Goal: Task Accomplishment & Management: Manage account settings

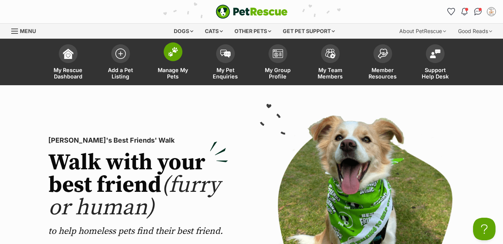
click at [179, 73] on span "Manage My Pets" at bounding box center [173, 73] width 34 height 13
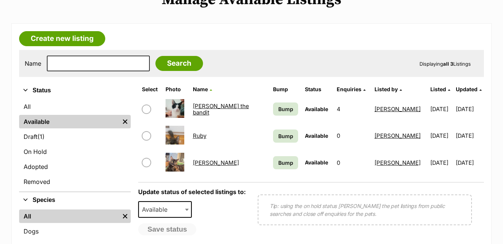
scroll to position [105, 0]
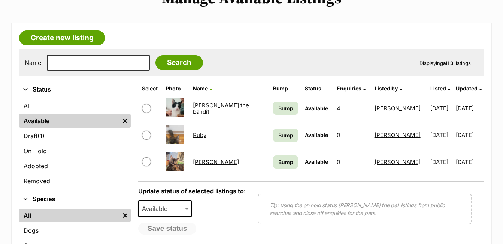
click at [208, 160] on link "Samantha" at bounding box center [216, 161] width 46 height 7
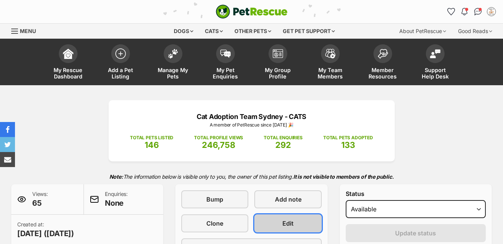
click at [291, 222] on span "Edit" at bounding box center [288, 223] width 11 height 9
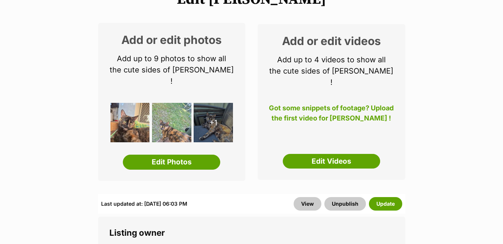
scroll to position [110, 0]
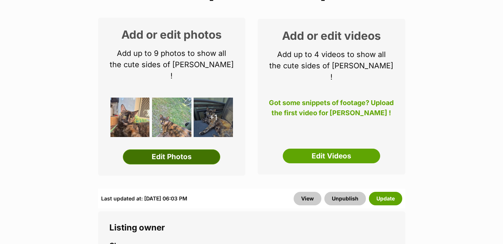
click at [170, 149] on link "Edit Photos" at bounding box center [171, 156] width 97 height 15
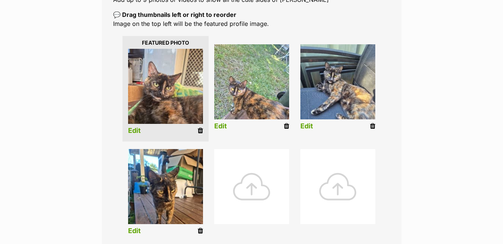
scroll to position [165, 0]
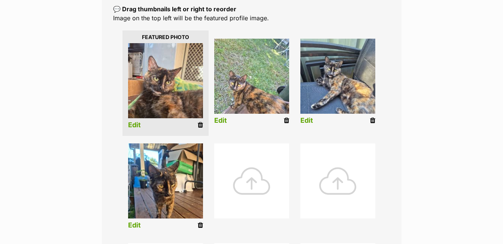
click at [254, 182] on div at bounding box center [251, 180] width 75 height 75
click at [253, 180] on div at bounding box center [251, 180] width 75 height 75
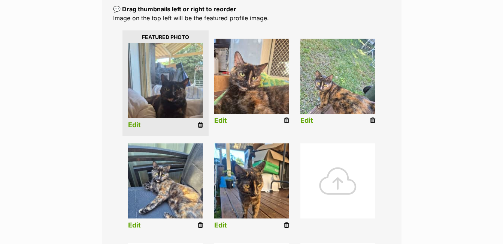
click at [368, 163] on div at bounding box center [338, 180] width 75 height 75
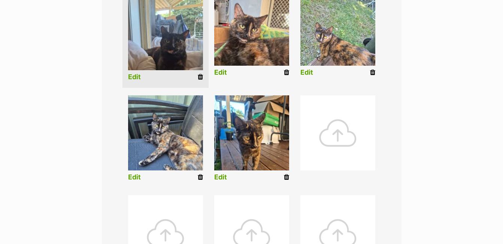
scroll to position [426, 0]
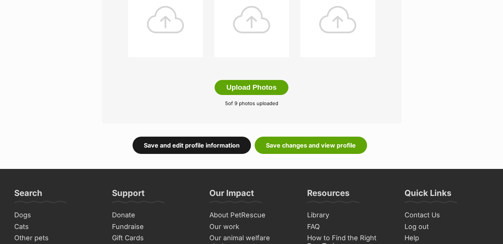
click at [217, 139] on link "Save and edit profile information" at bounding box center [192, 144] width 118 height 17
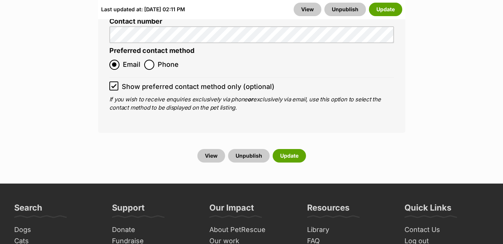
scroll to position [3194, 0]
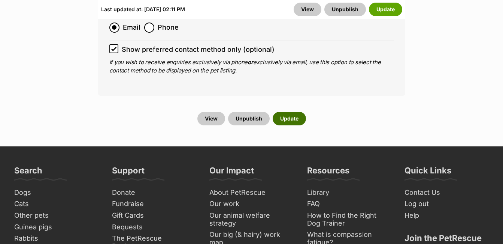
click at [289, 112] on button "Update" at bounding box center [289, 118] width 33 height 13
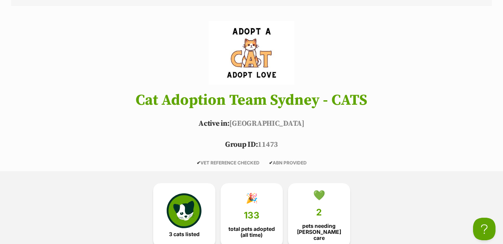
scroll to position [240, 0]
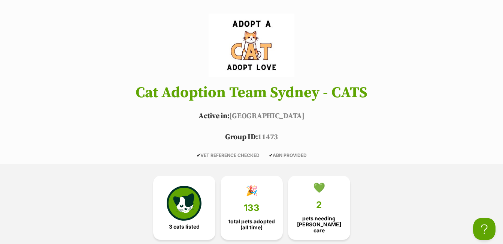
drag, startPoint x: 34, startPoint y: 0, endPoint x: 191, endPoint y: 18, distance: 158.1
click at [191, 18] on header "Cat Adoption Team Sydney - CATS Active in: [GEOGRAPHIC_DATA] Group ID: 11473 ✔ …" at bounding box center [251, 85] width 503 height 144
click at [182, 198] on img at bounding box center [184, 201] width 34 height 34
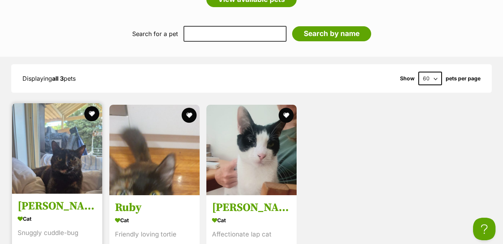
click at [72, 139] on img at bounding box center [57, 148] width 90 height 90
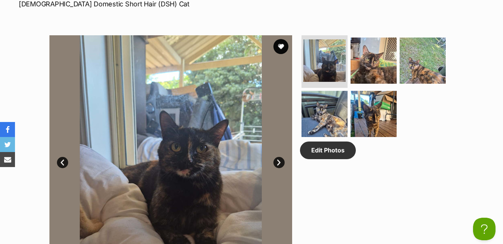
click at [276, 159] on link "Next" at bounding box center [279, 162] width 11 height 11
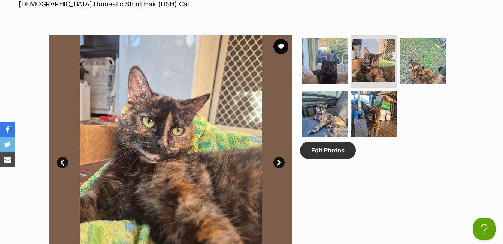
click at [276, 159] on link "Next" at bounding box center [279, 162] width 11 height 11
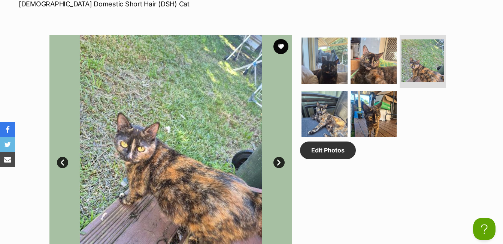
click at [276, 159] on link "Next" at bounding box center [279, 162] width 11 height 11
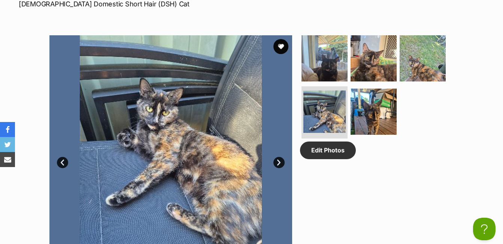
click at [276, 159] on link "Next" at bounding box center [279, 162] width 11 height 11
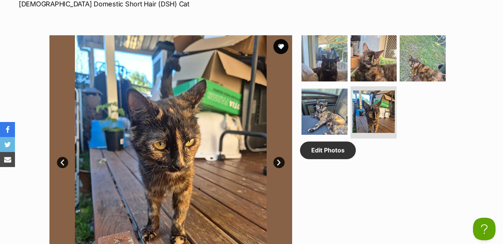
click at [276, 159] on link "Next" at bounding box center [279, 162] width 11 height 11
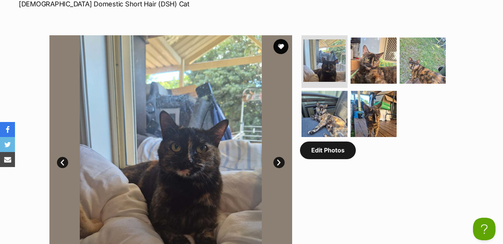
click at [330, 154] on link "Edit Photos" at bounding box center [328, 149] width 56 height 17
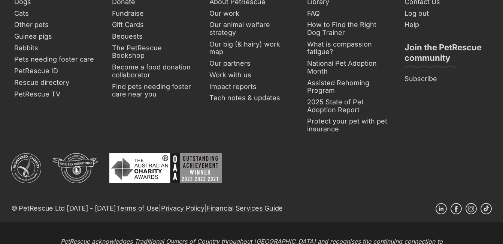
scroll to position [426, 0]
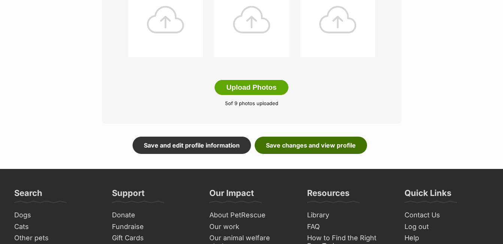
click at [322, 142] on link "Save changes and view profile" at bounding box center [311, 144] width 112 height 17
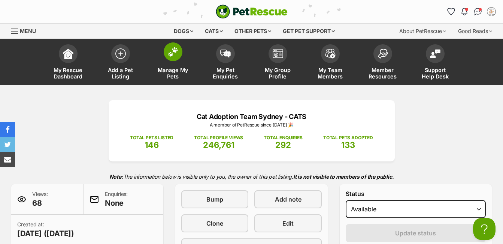
click at [182, 56] on link "Manage My Pets" at bounding box center [173, 62] width 52 height 45
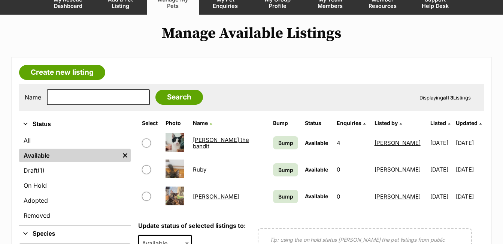
scroll to position [75, 0]
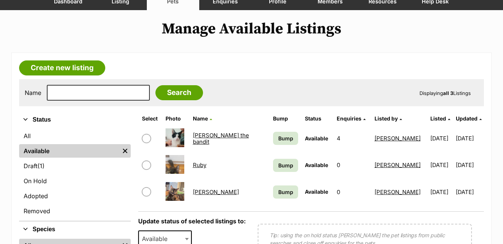
click at [212, 189] on link "[PERSON_NAME]" at bounding box center [216, 191] width 46 height 7
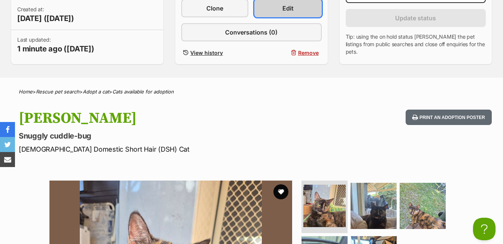
click at [295, 4] on link "Edit" at bounding box center [288, 8] width 67 height 18
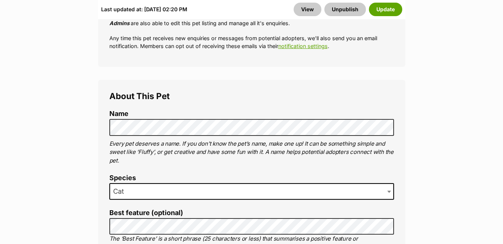
scroll to position [390, 0]
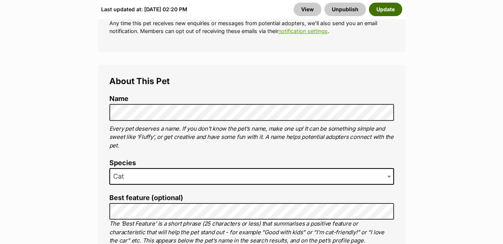
click at [385, 12] on button "Update" at bounding box center [385, 9] width 33 height 13
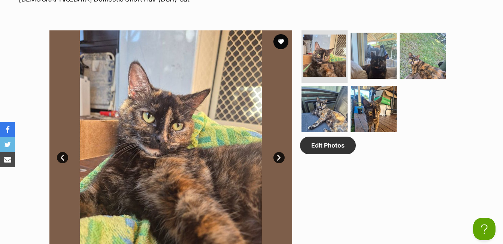
click at [277, 159] on link "Next" at bounding box center [279, 157] width 11 height 11
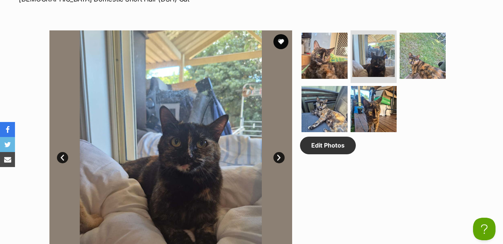
click at [277, 159] on link "Next" at bounding box center [279, 157] width 11 height 11
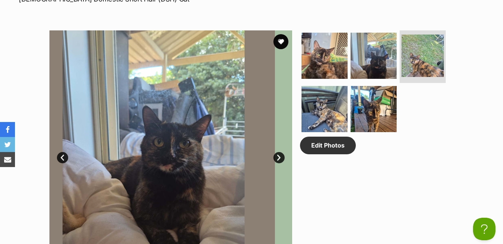
click at [277, 159] on link "Next" at bounding box center [279, 157] width 11 height 11
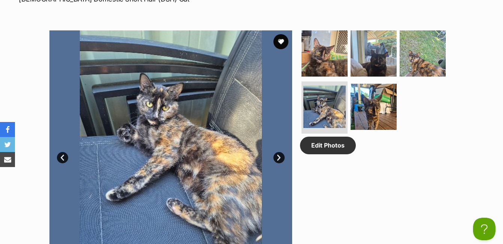
click at [277, 159] on link "Next" at bounding box center [279, 157] width 11 height 11
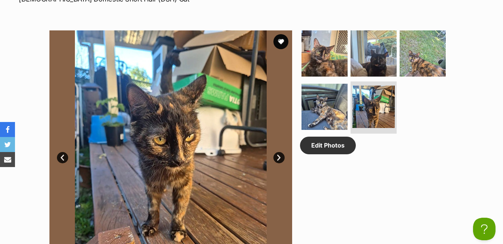
click at [63, 156] on link "Prev" at bounding box center [62, 157] width 11 height 11
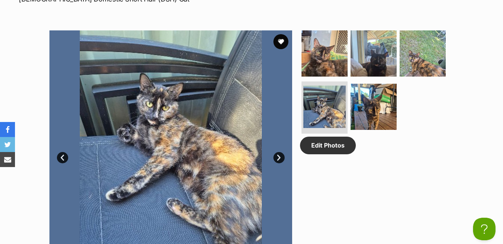
click at [279, 156] on link "Next" at bounding box center [279, 157] width 11 height 11
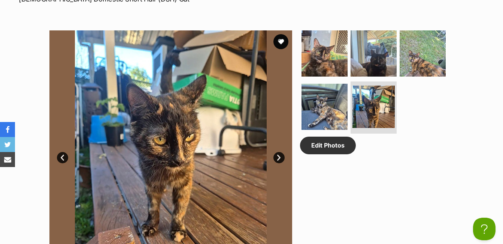
click at [279, 156] on link "Next" at bounding box center [279, 157] width 11 height 11
